Goal: Task Accomplishment & Management: Manage account settings

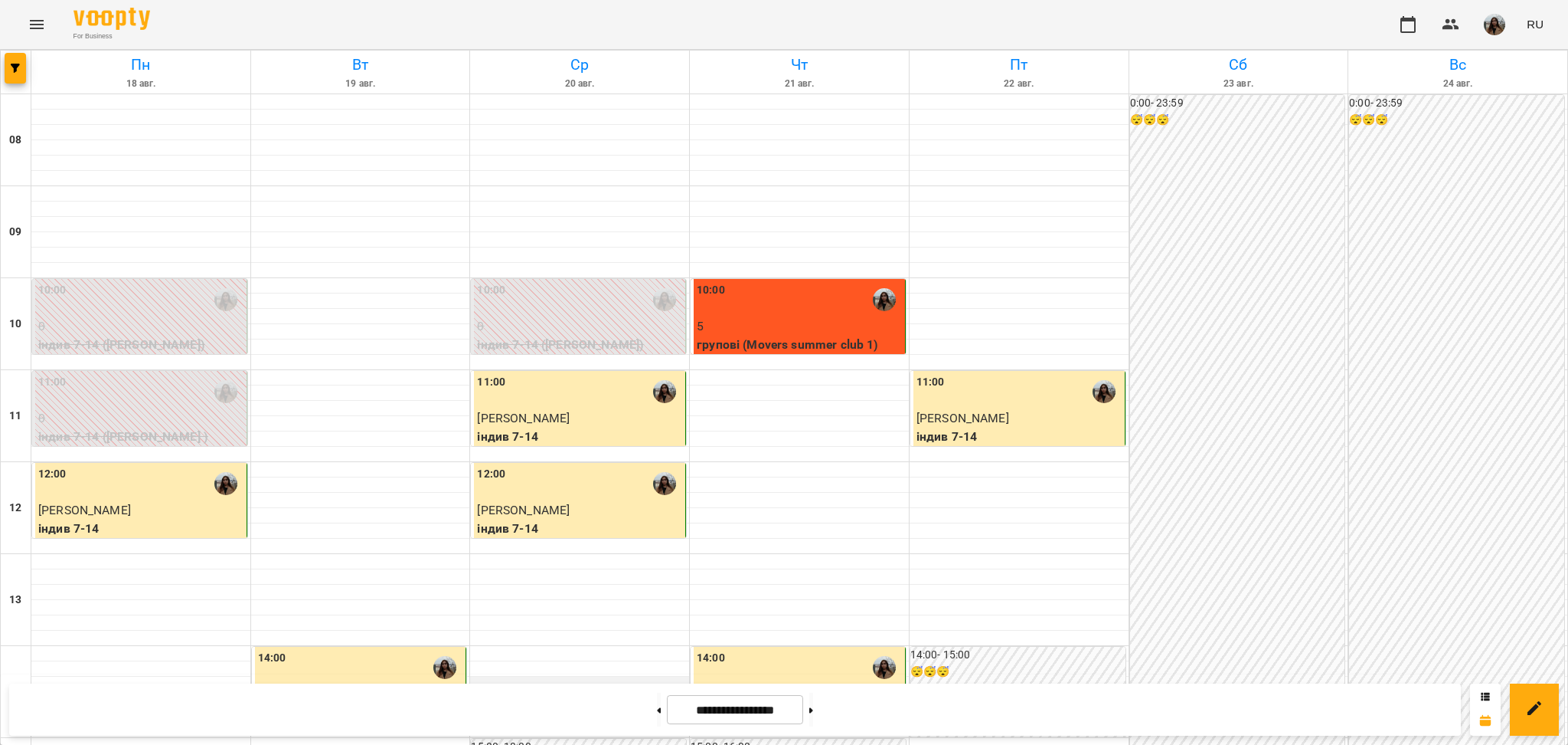
scroll to position [194, 0]
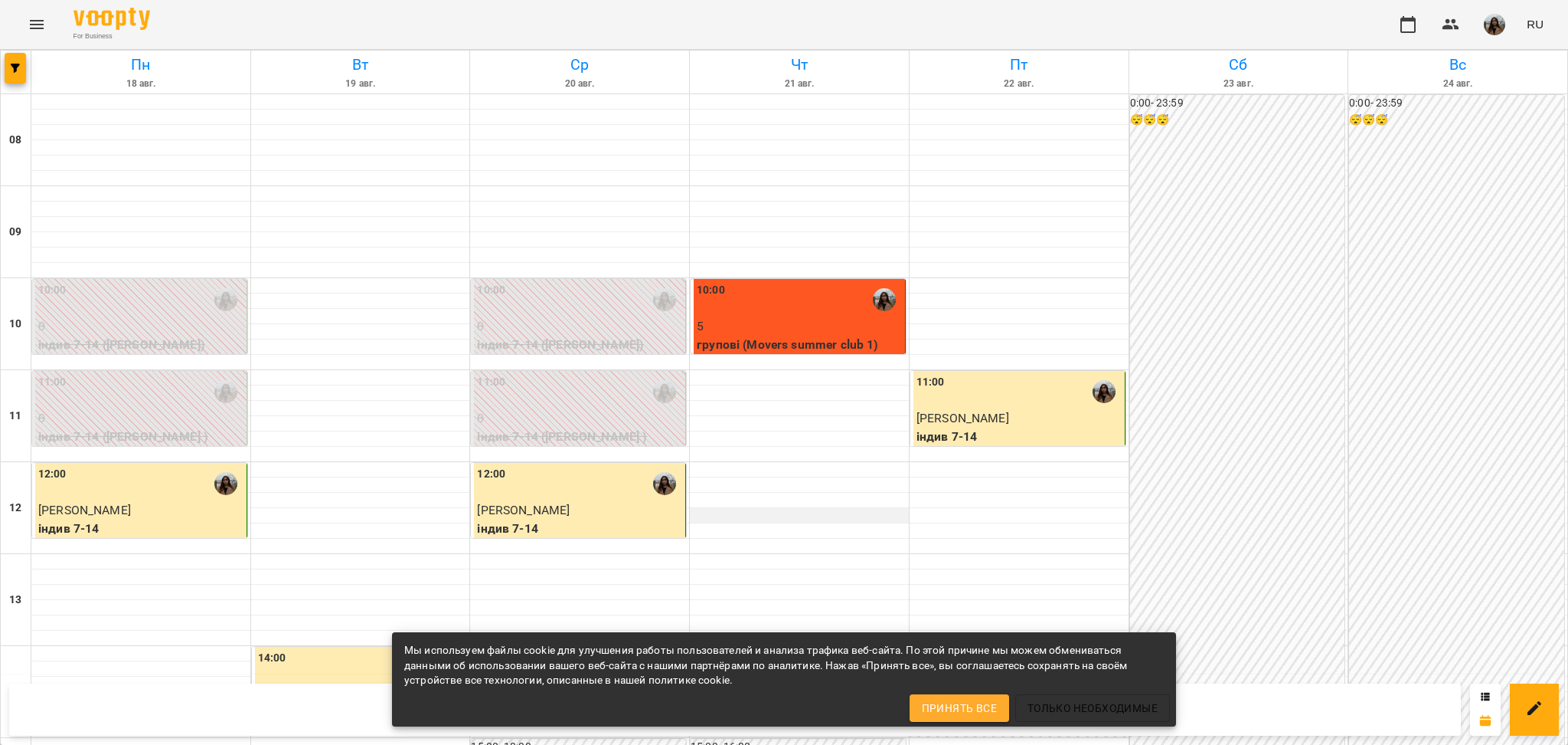
click at [838, 522] on div at bounding box center [800, 522] width 219 height 1
select select "**********"
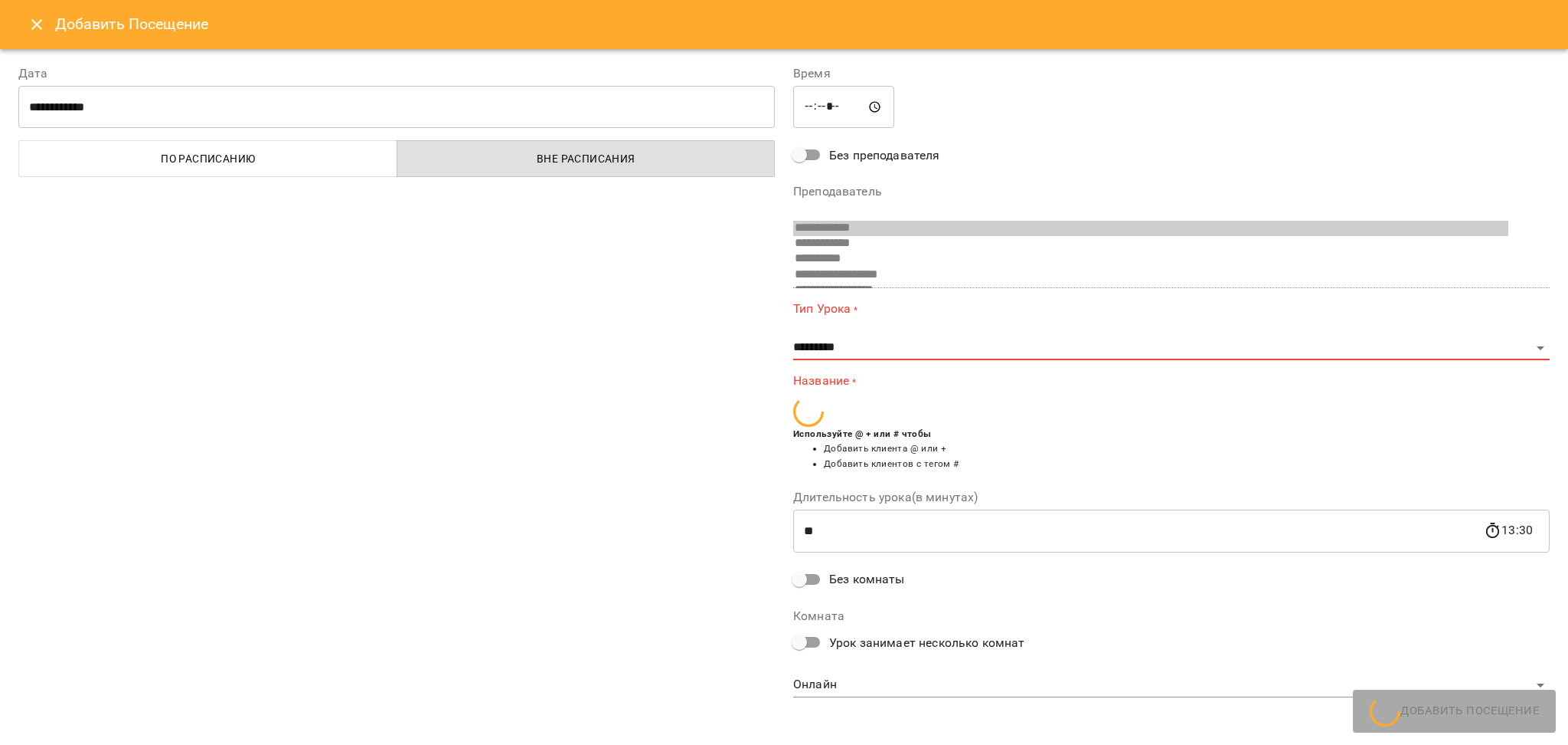
scroll to position [133, 0]
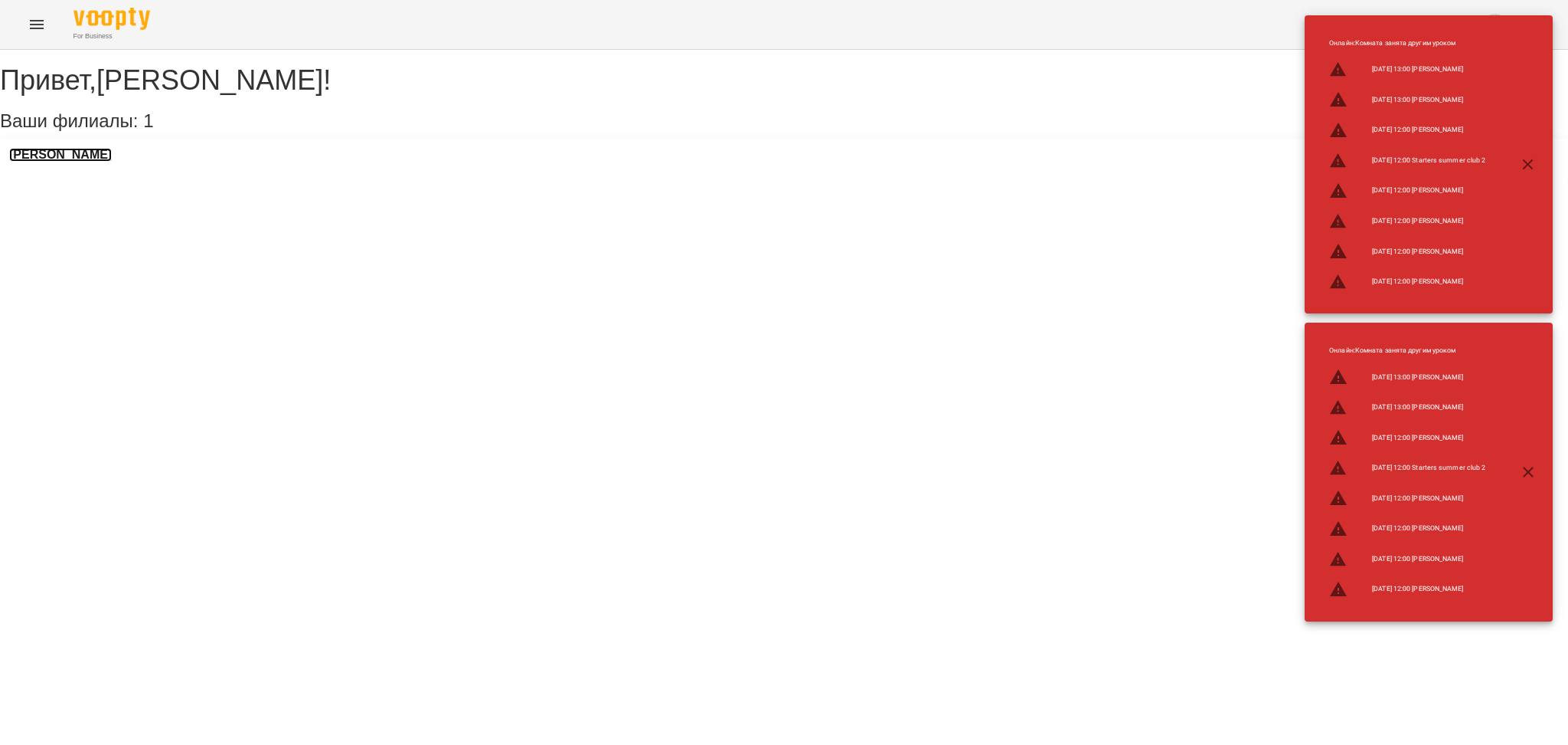
click at [59, 162] on h3 "[PERSON_NAME]" at bounding box center [60, 155] width 103 height 13
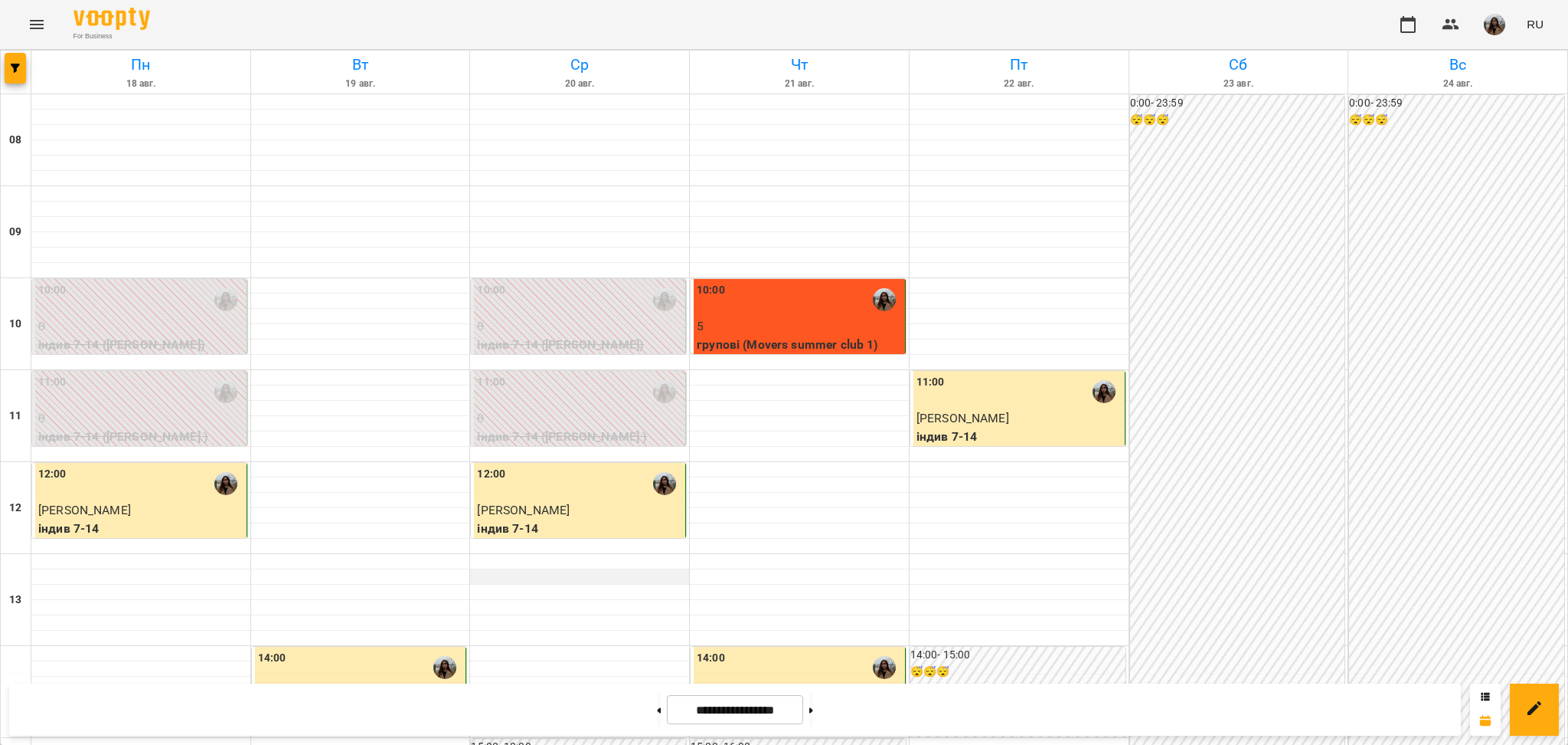
scroll to position [511, 0]
